Goal: Information Seeking & Learning: Learn about a topic

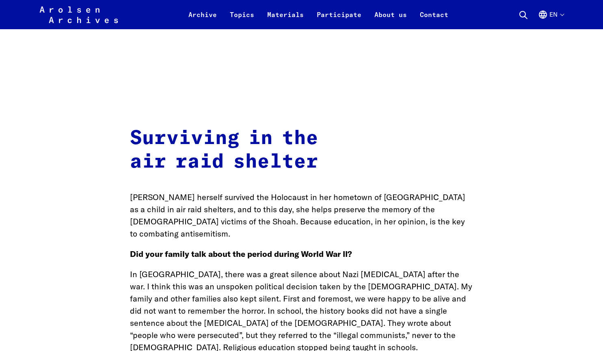
scroll to position [2980, 0]
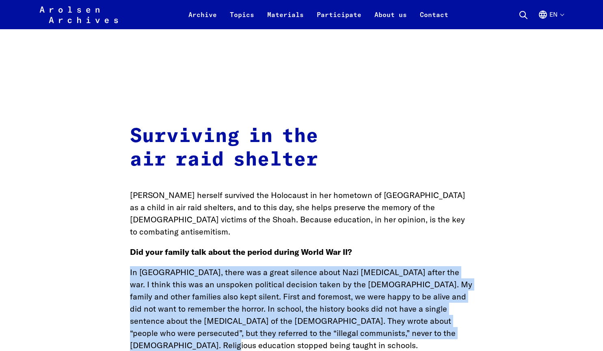
drag, startPoint x: 130, startPoint y: 208, endPoint x: 488, endPoint y: 272, distance: 364.5
copy p "In [GEOGRAPHIC_DATA], there was a great silence about Nazi [MEDICAL_DATA] after…"
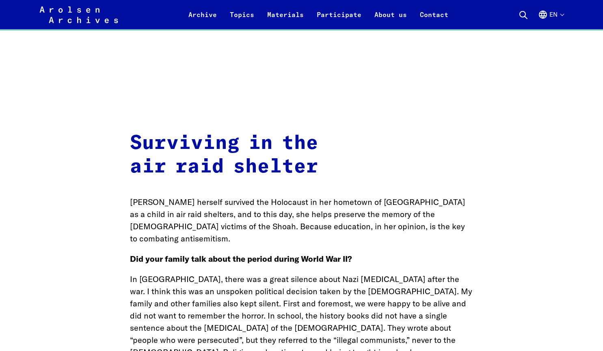
scroll to position [2980, 0]
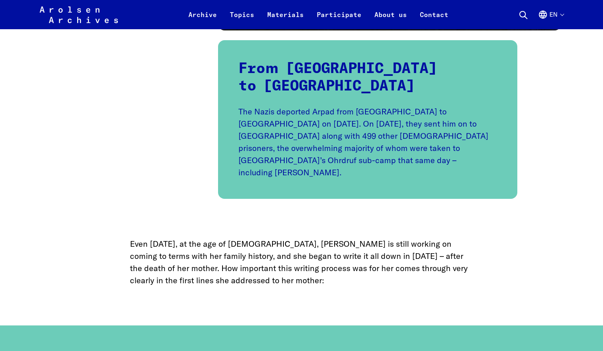
scroll to position [1986, 0]
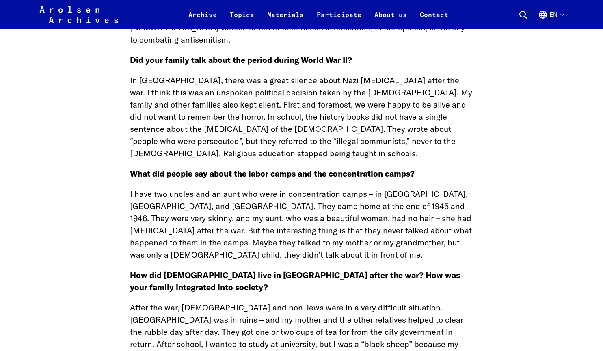
scroll to position [3173, 0]
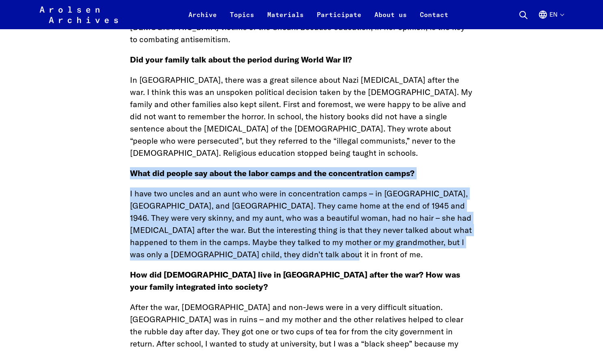
drag, startPoint x: 129, startPoint y: 95, endPoint x: 337, endPoint y: 173, distance: 221.7
copy main "What did people say about the labor camps and the concentration camps? I have t…"
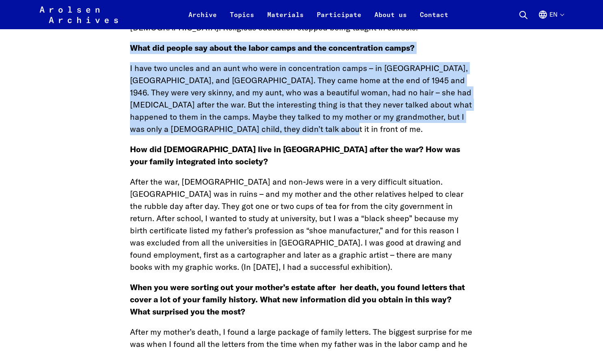
scroll to position [3314, 0]
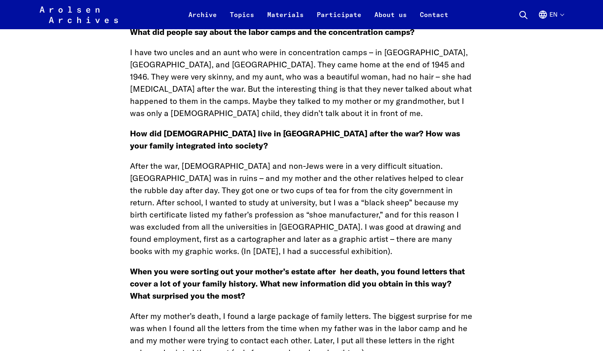
click at [165, 160] on p "After the war, [DEMOGRAPHIC_DATA] and non-Jews were in a very difficult situati…" at bounding box center [302, 209] width 344 height 98
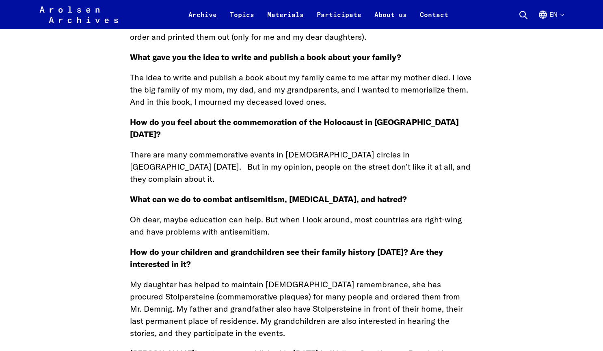
scroll to position [3631, 0]
